Goal: Transaction & Acquisition: Purchase product/service

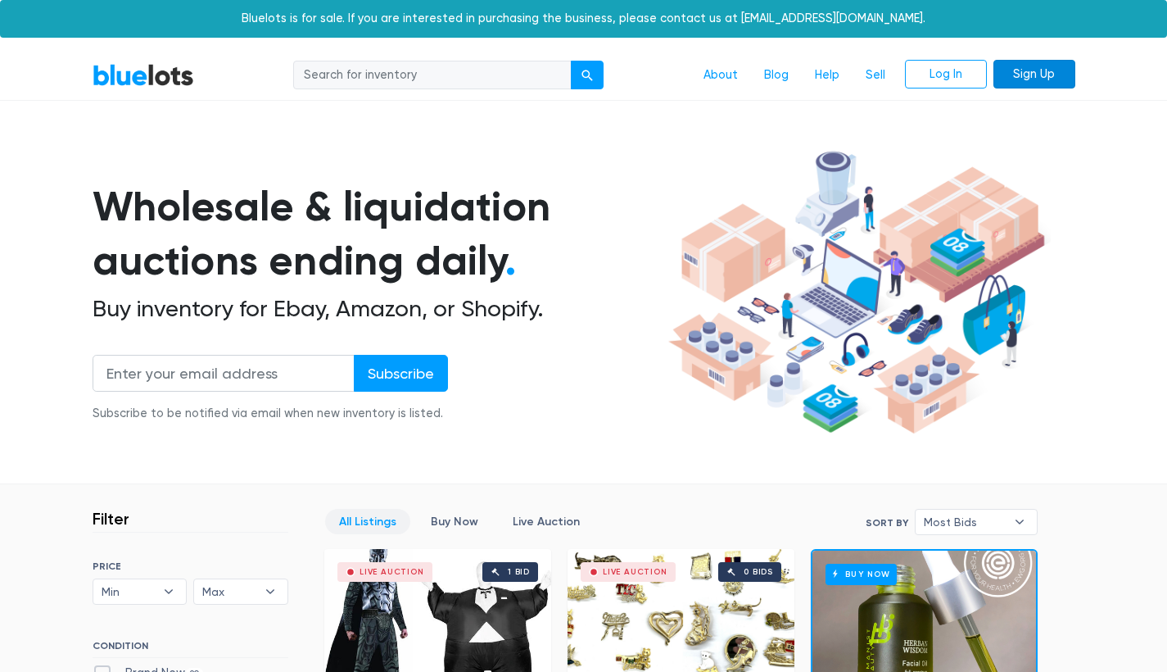
click at [1035, 66] on link "Sign Up" at bounding box center [1034, 74] width 82 height 29
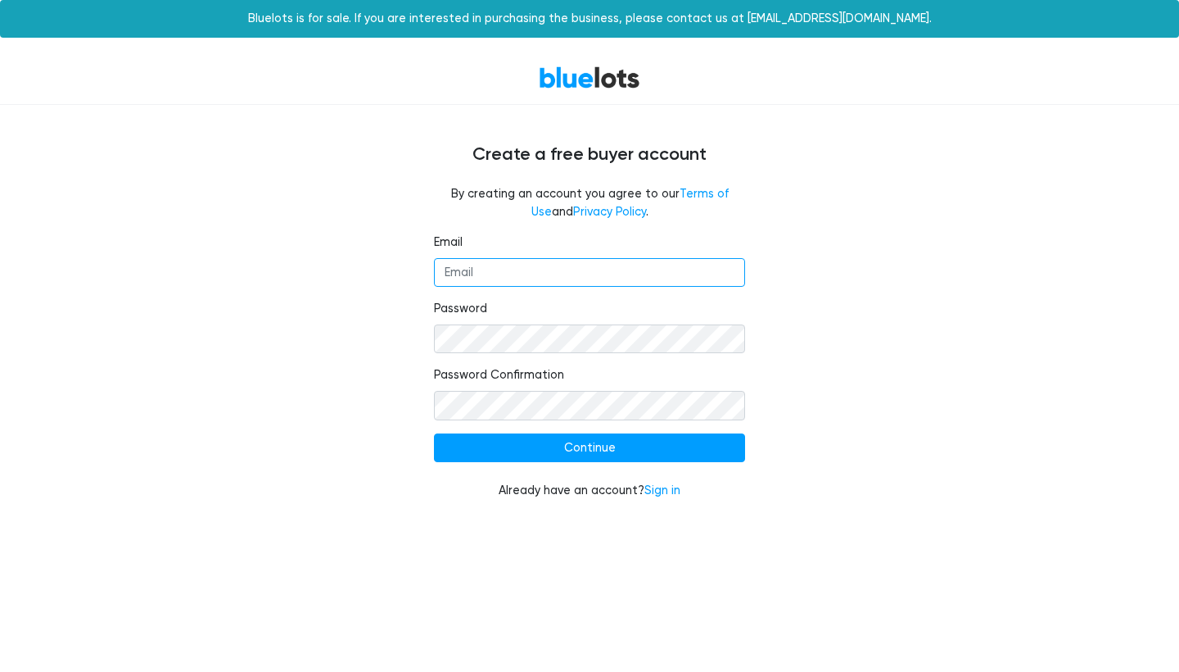
click at [583, 271] on input "Email" at bounding box center [589, 272] width 311 height 29
type input "[EMAIL_ADDRESS][DOMAIN_NAME]"
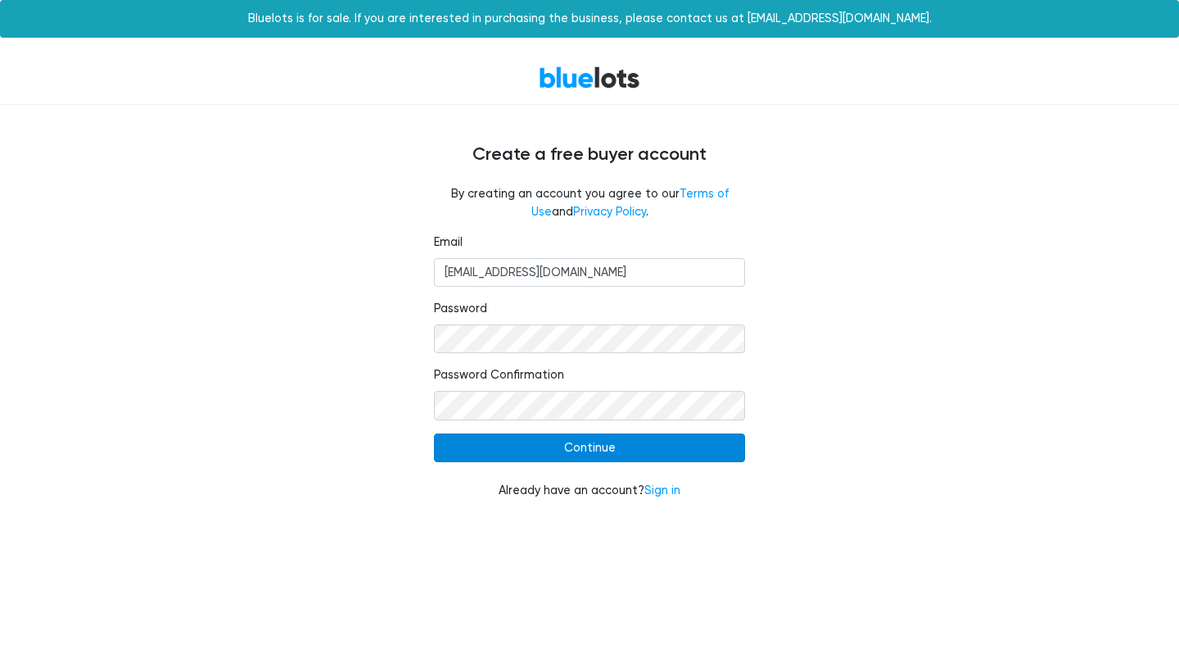
click at [540, 443] on input "Continue" at bounding box center [589, 447] width 311 height 29
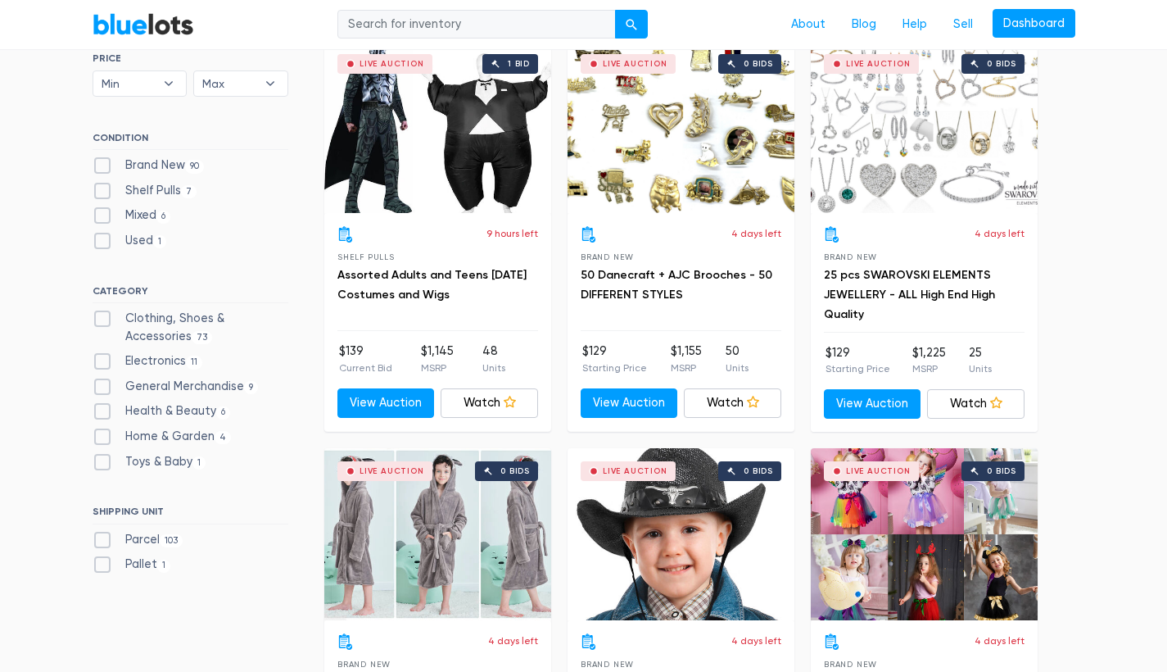
scroll to position [621, 0]
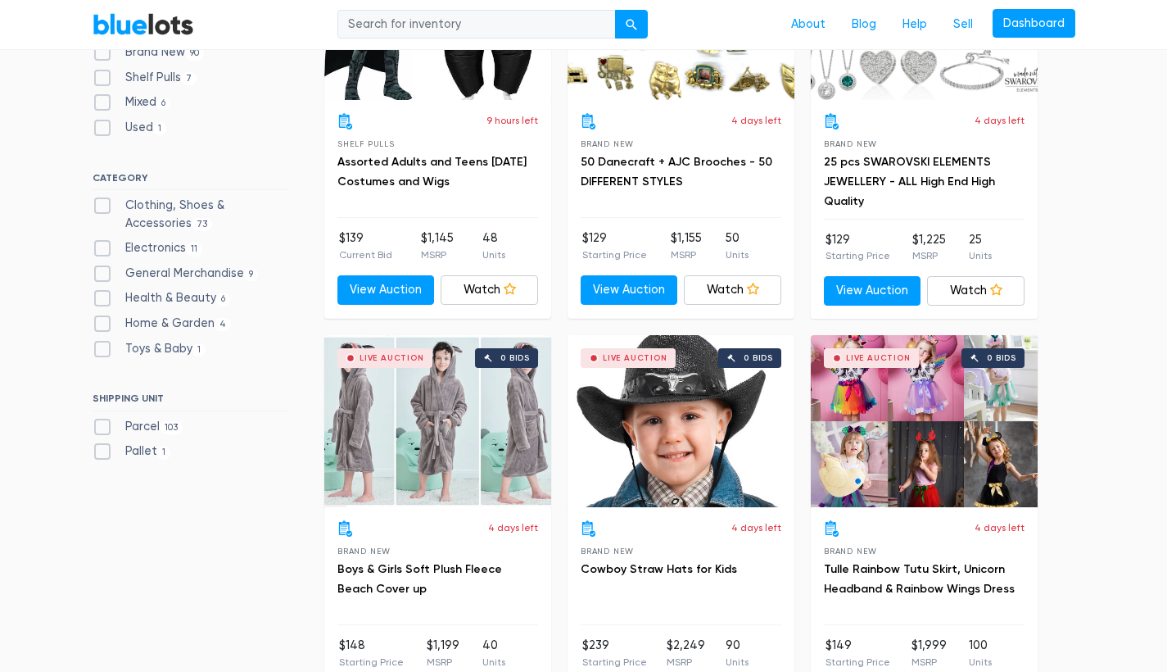
click at [97, 343] on label "Toys & Baby 1" at bounding box center [150, 349] width 114 height 18
click at [97, 343] on Baby"] "Toys & Baby 1" at bounding box center [98, 345] width 11 height 11
checkbox Baby"] "true"
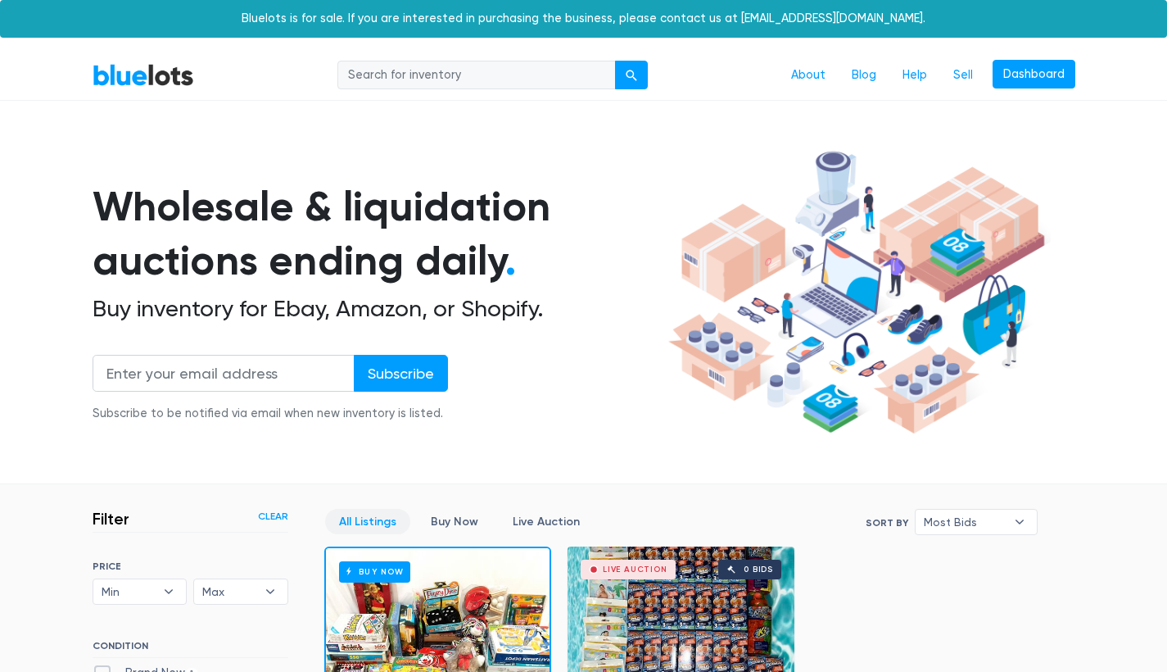
scroll to position [440, 0]
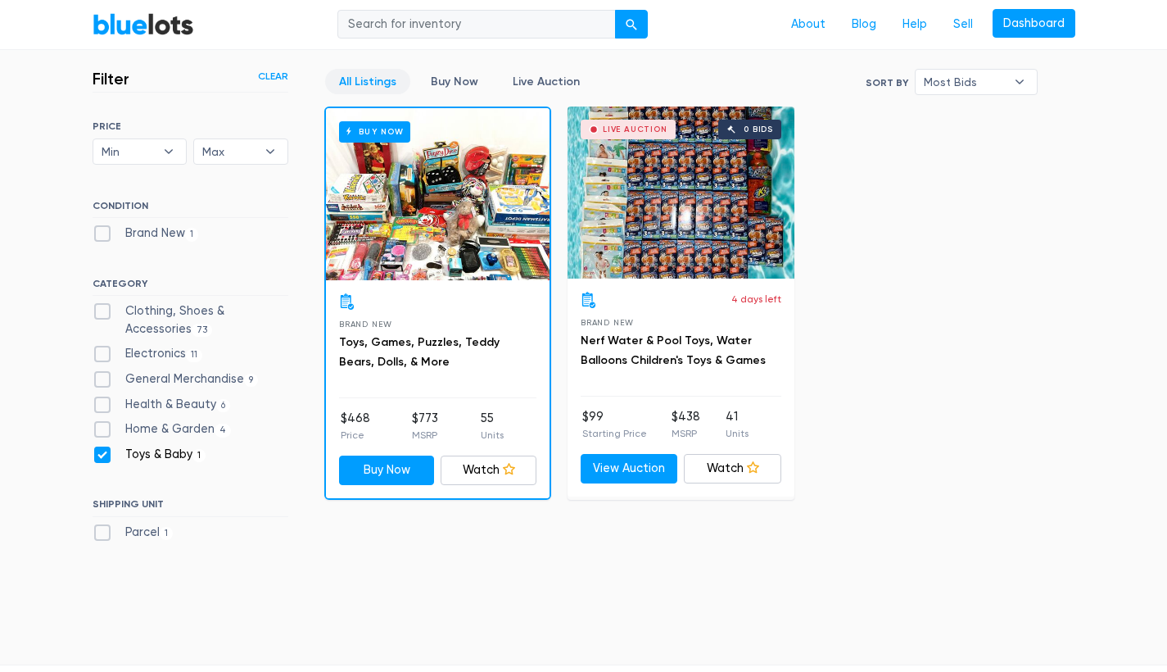
click at [378, 242] on div "Buy Now" at bounding box center [438, 194] width 224 height 172
click at [276, 79] on link "Clear" at bounding box center [273, 76] width 30 height 15
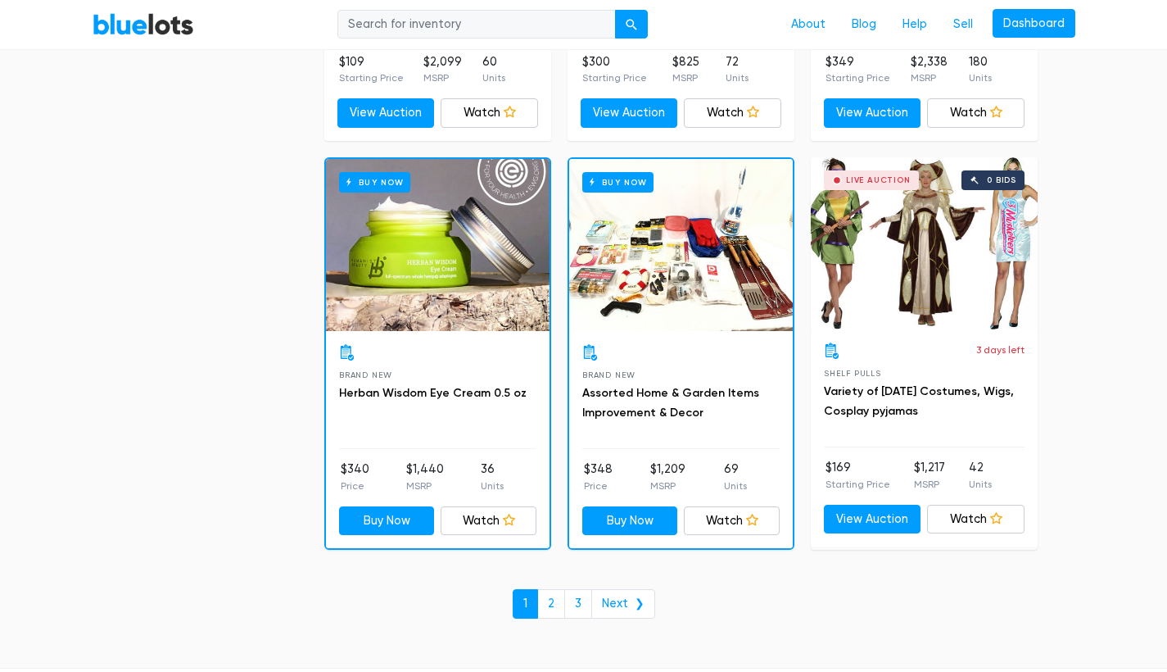
scroll to position [7048, 0]
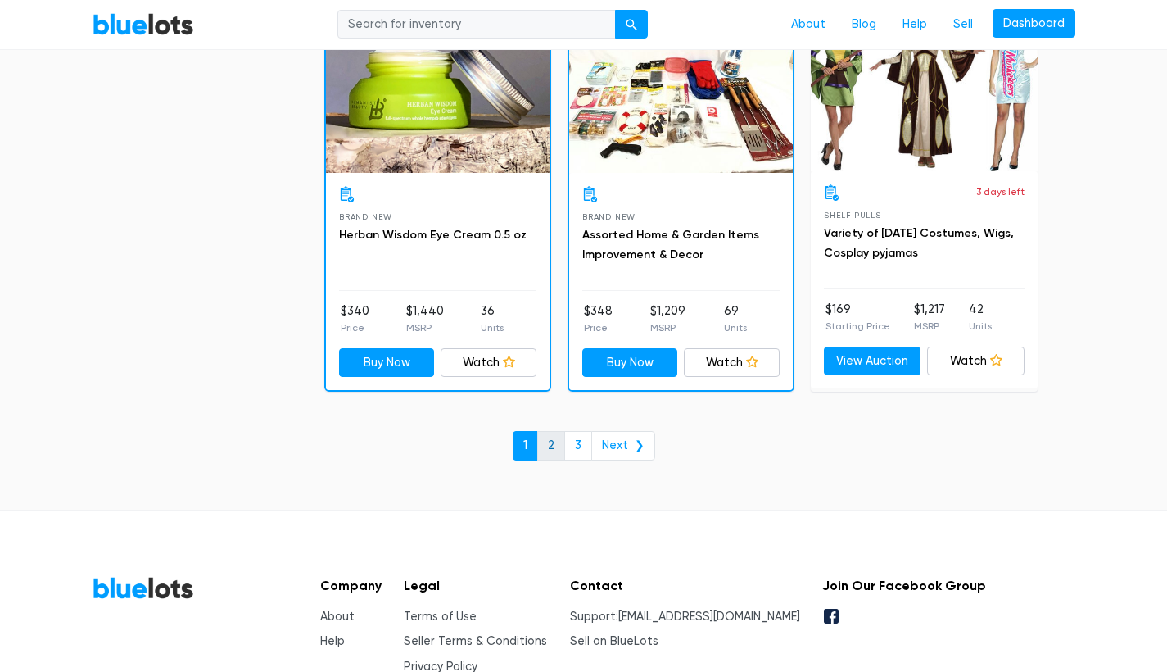
click at [556, 431] on link "2" at bounding box center [551, 445] width 28 height 29
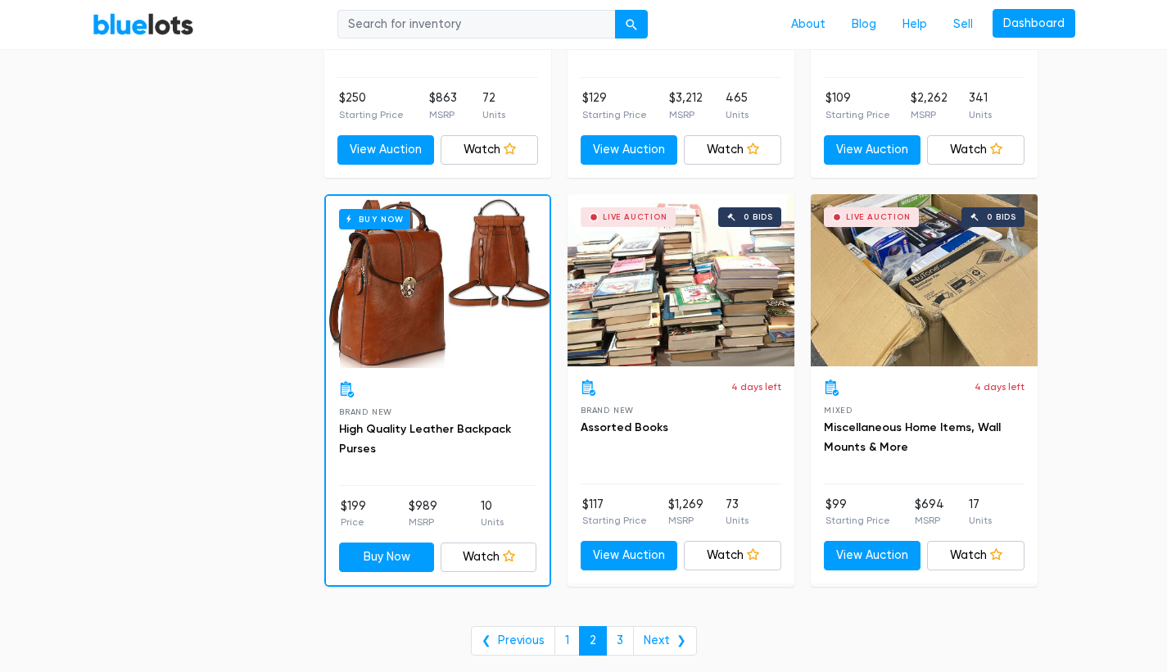
scroll to position [6749, 0]
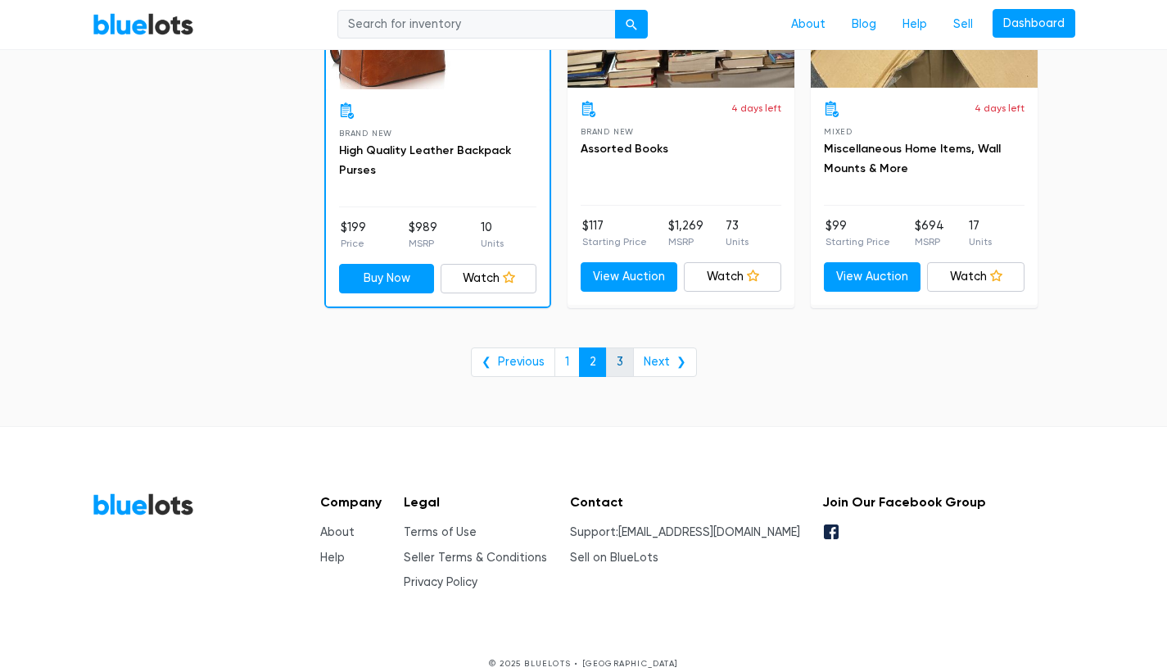
click at [615, 349] on link "3" at bounding box center [620, 361] width 28 height 29
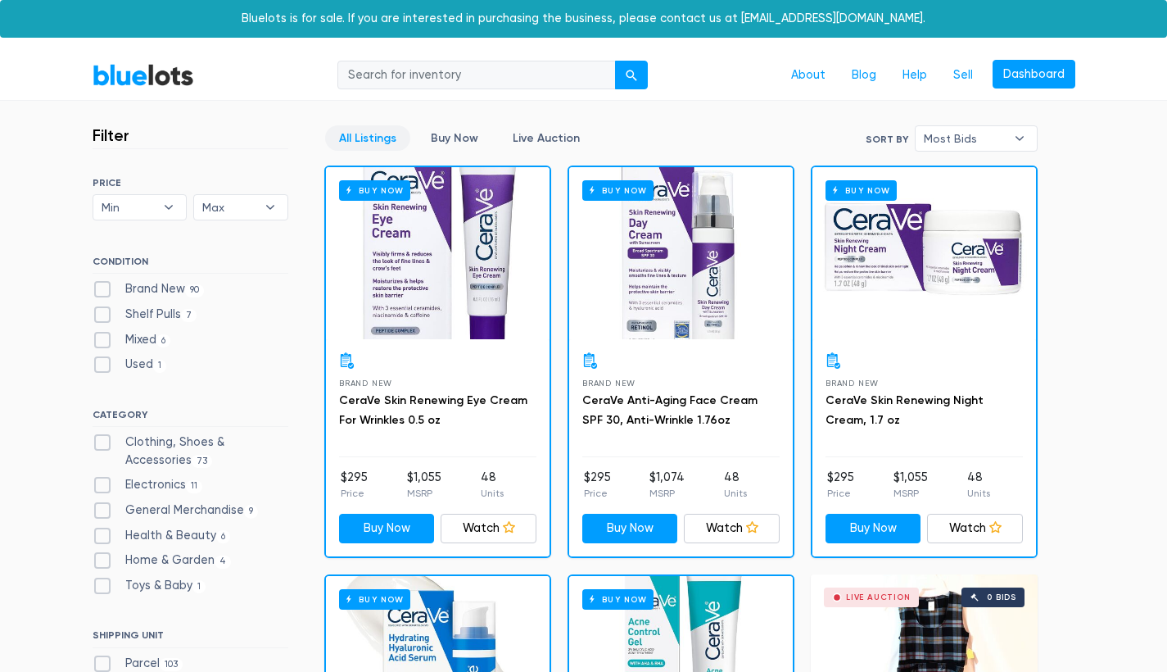
click at [106, 437] on label "Clothing, Shoes & Accessories 73" at bounding box center [191, 450] width 196 height 35
click at [103, 437] on Accessories"] "Clothing, Shoes & Accessories 73" at bounding box center [98, 438] width 11 height 11
checkbox Accessories"] "true"
